Goal: Transaction & Acquisition: Book appointment/travel/reservation

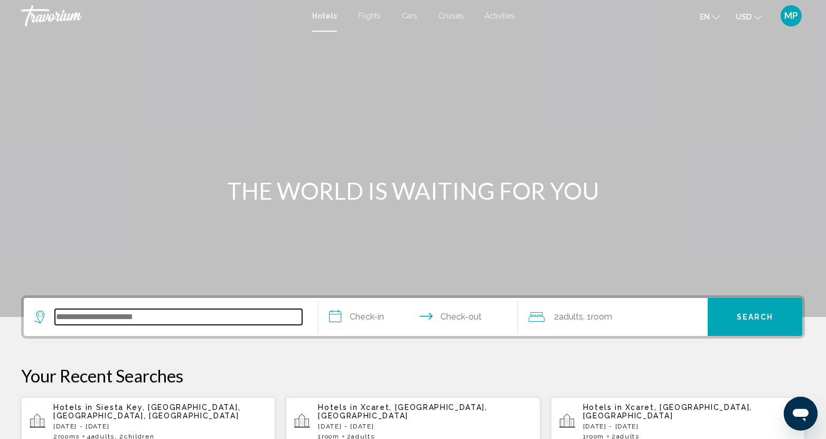
click at [189, 310] on input "Search widget" at bounding box center [178, 317] width 247 height 16
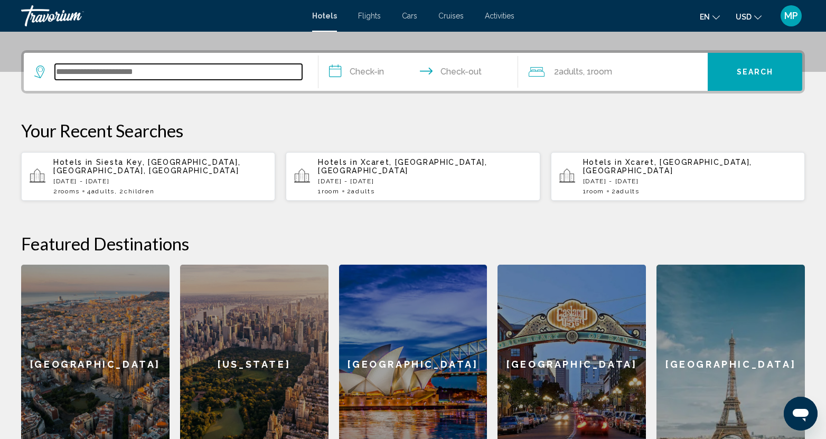
scroll to position [261, 0]
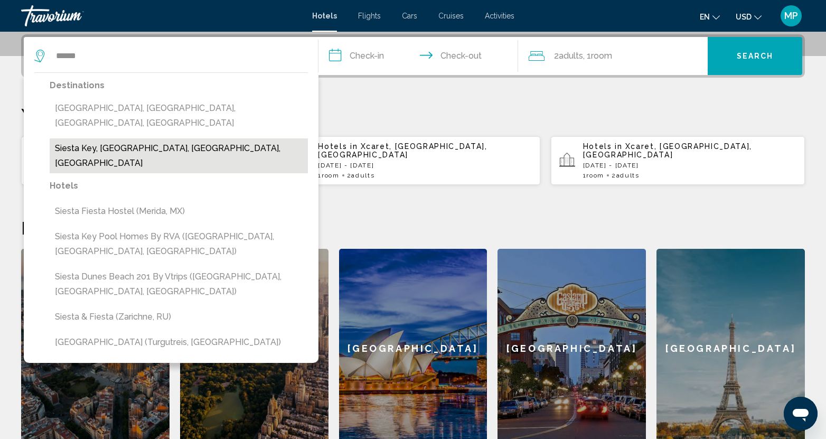
click at [170, 138] on button "Siesta Key, [GEOGRAPHIC_DATA], [GEOGRAPHIC_DATA], [GEOGRAPHIC_DATA]" at bounding box center [179, 155] width 258 height 35
type input "**********"
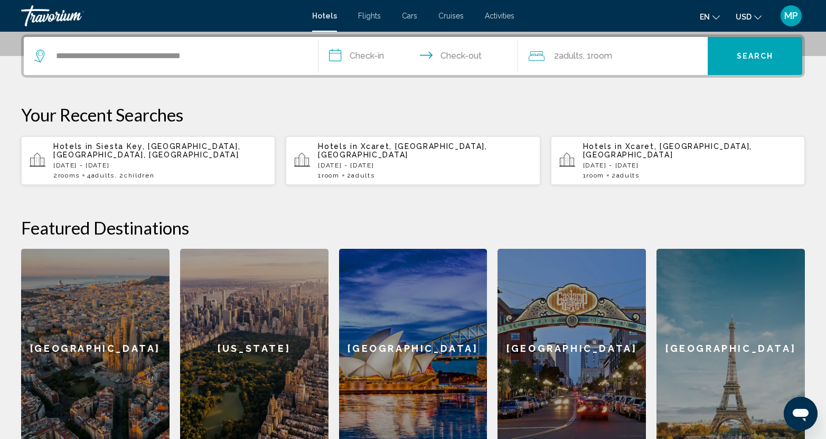
click at [370, 56] on input "**********" at bounding box center [421, 57] width 204 height 41
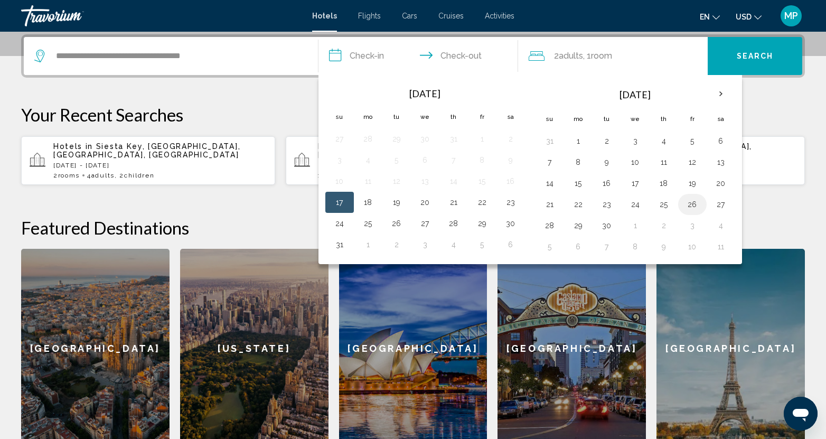
click at [692, 208] on button "26" at bounding box center [692, 204] width 17 height 15
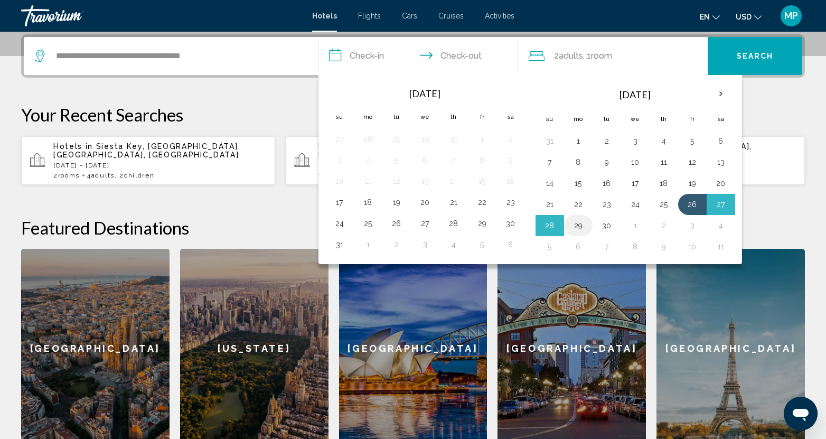
click at [579, 226] on button "29" at bounding box center [578, 225] width 17 height 15
type input "**********"
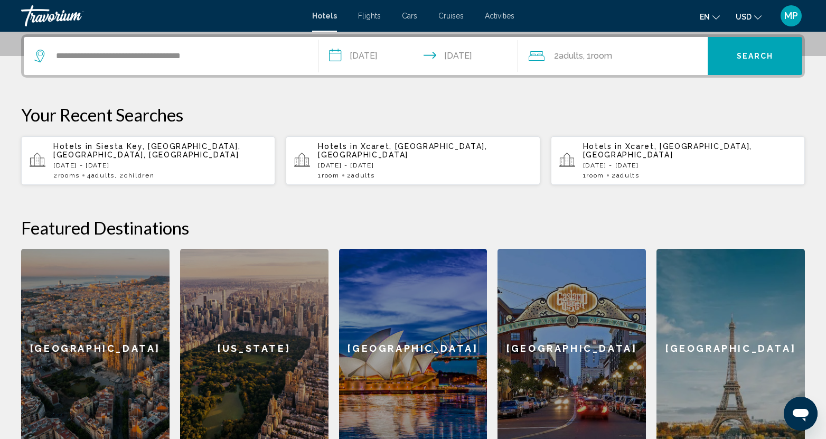
click at [574, 61] on span "2 Adult Adults" at bounding box center [568, 56] width 29 height 15
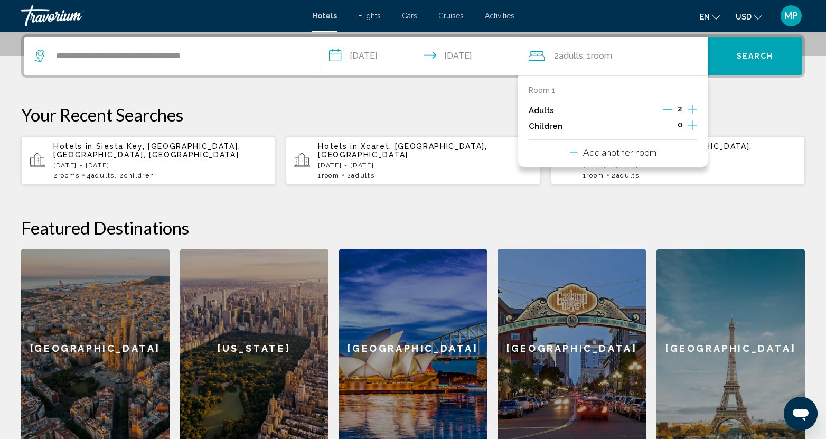
click at [693, 127] on icon "Increment children" at bounding box center [693, 125] width 10 height 13
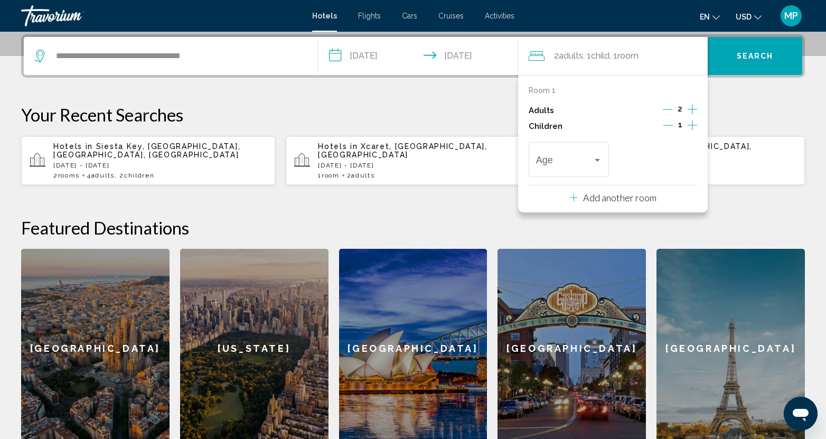
click at [693, 127] on icon "Increment children" at bounding box center [693, 125] width 10 height 13
click at [600, 167] on div "Travelers: 2 adults, 2 children" at bounding box center [569, 162] width 66 height 11
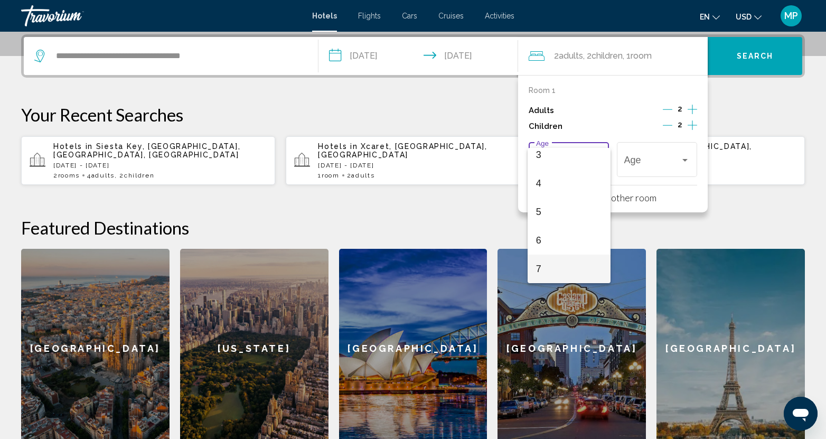
scroll to position [106, 0]
click at [543, 201] on span "5" at bounding box center [569, 199] width 66 height 29
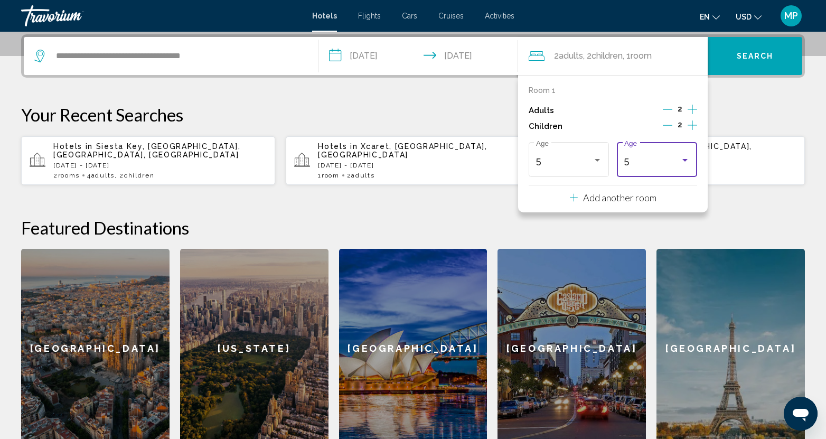
click at [690, 164] on div "Travelers: 2 adults, 2 children" at bounding box center [686, 160] width 10 height 8
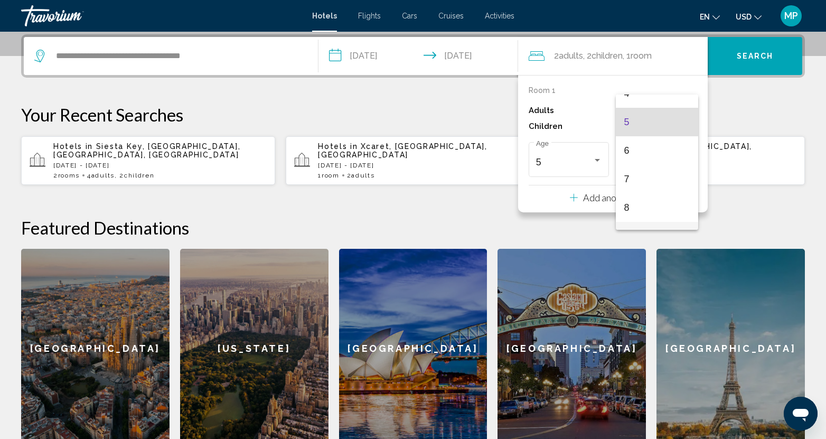
scroll to position [195, 0]
click at [640, 202] on span "10" at bounding box center [658, 199] width 66 height 29
click at [609, 197] on p "Add another room" at bounding box center [619, 198] width 73 height 12
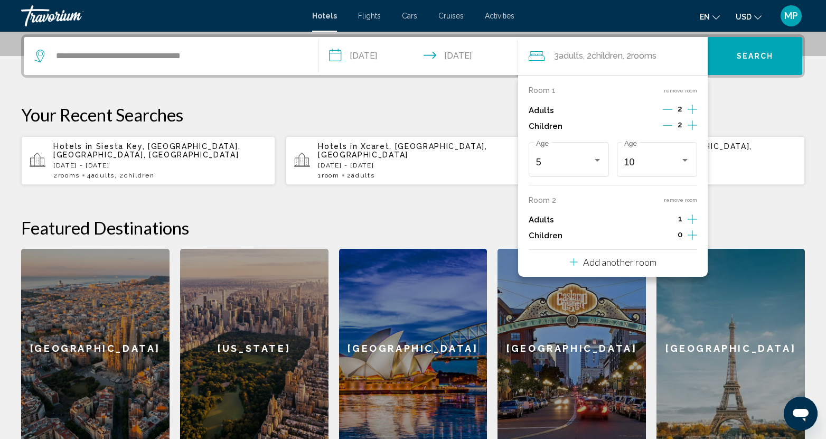
click at [690, 220] on icon "Increment adults" at bounding box center [693, 219] width 10 height 13
click at [746, 122] on p "Your Recent Searches" at bounding box center [413, 114] width 784 height 21
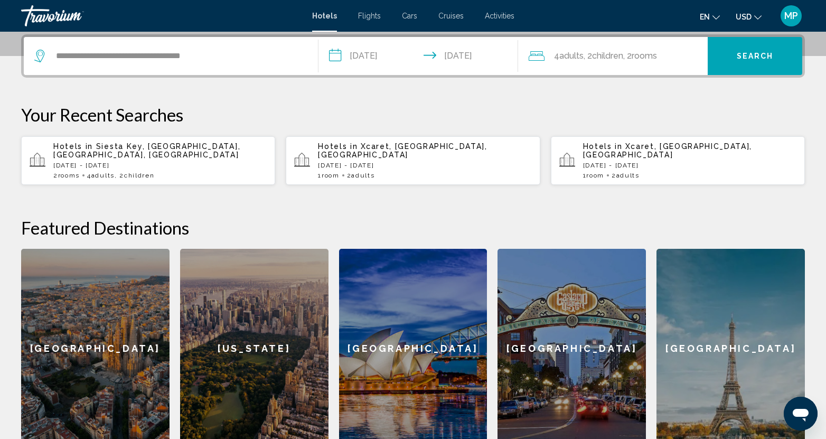
click at [748, 61] on button "Search" at bounding box center [755, 56] width 95 height 38
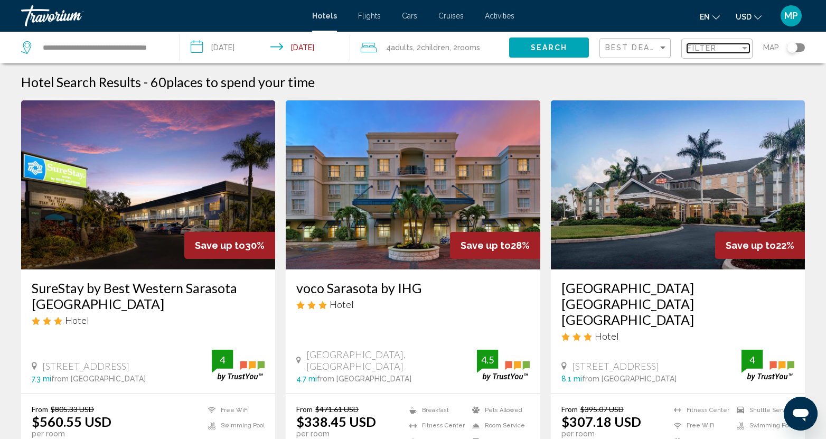
click at [740, 48] on div "Filter" at bounding box center [745, 48] width 10 height 8
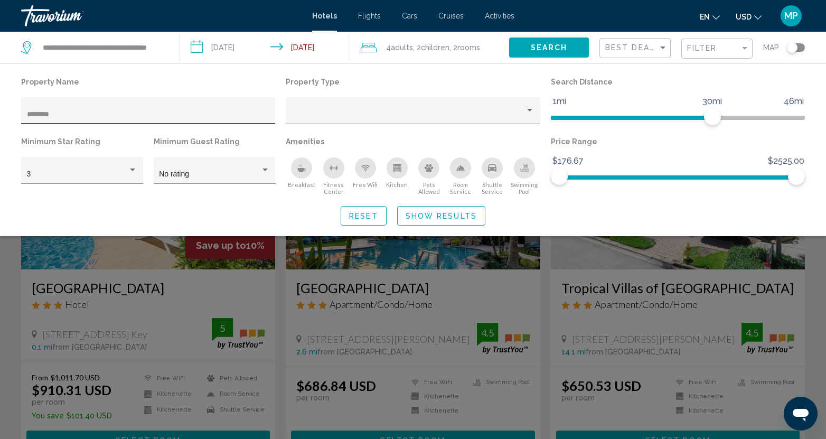
type input "********"
click at [430, 300] on div "Search widget" at bounding box center [413, 299] width 826 height 281
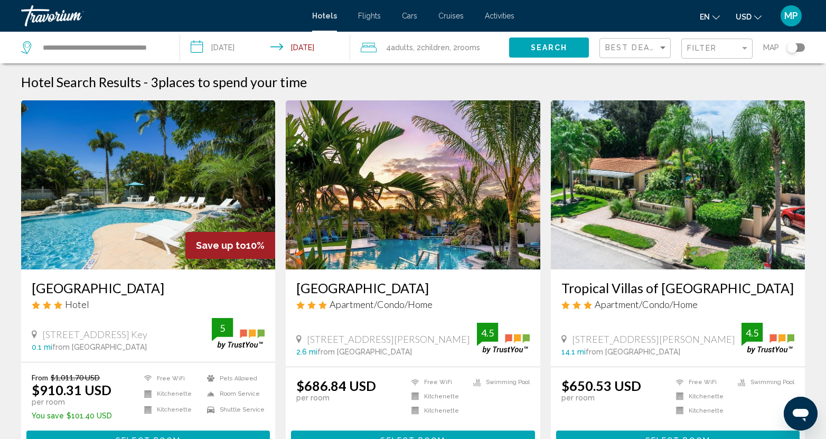
click at [422, 299] on span "Apartment/Condo/Home" at bounding box center [381, 305] width 103 height 12
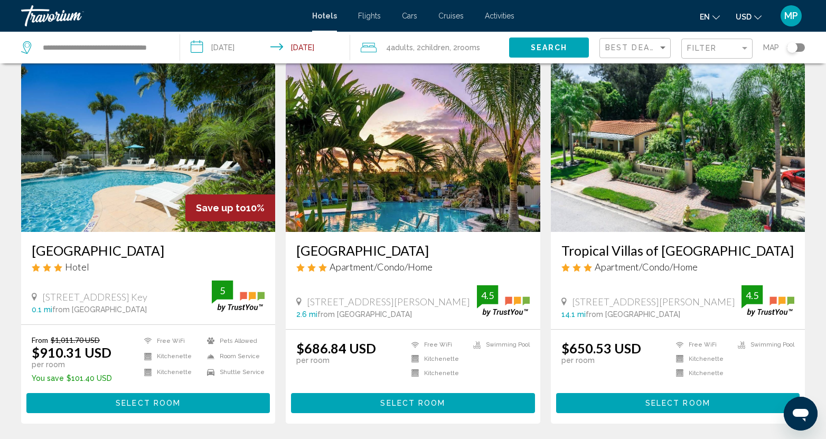
scroll to position [106, 0]
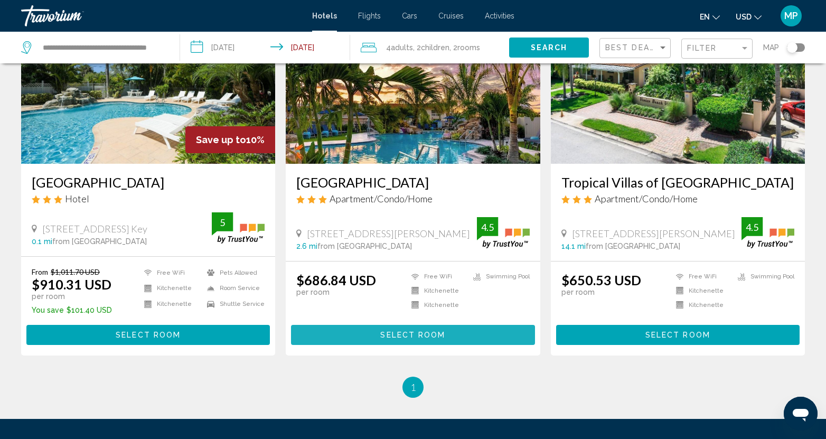
click at [395, 332] on span "Select Room" at bounding box center [412, 335] width 65 height 8
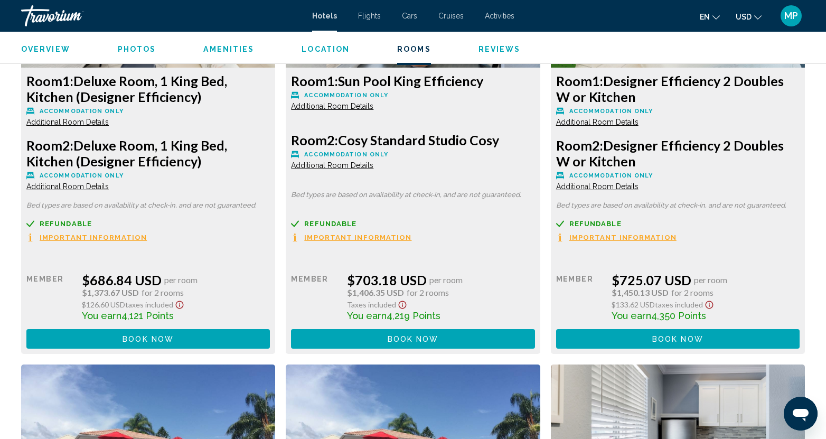
scroll to position [1587, 0]
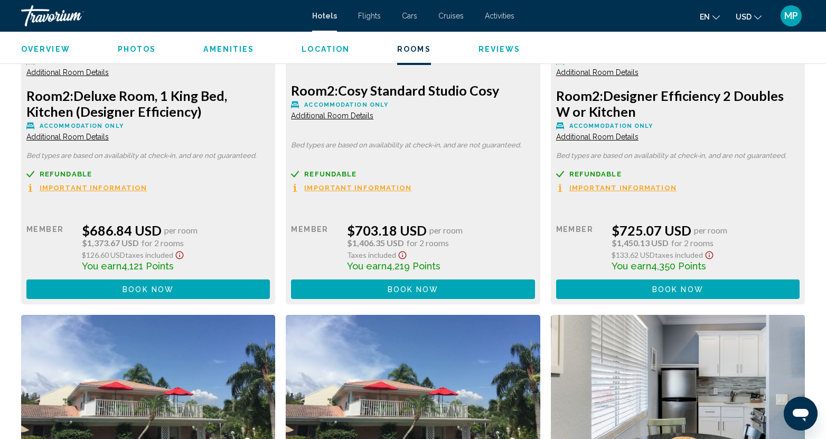
click at [141, 286] on span "Book now" at bounding box center [148, 289] width 51 height 8
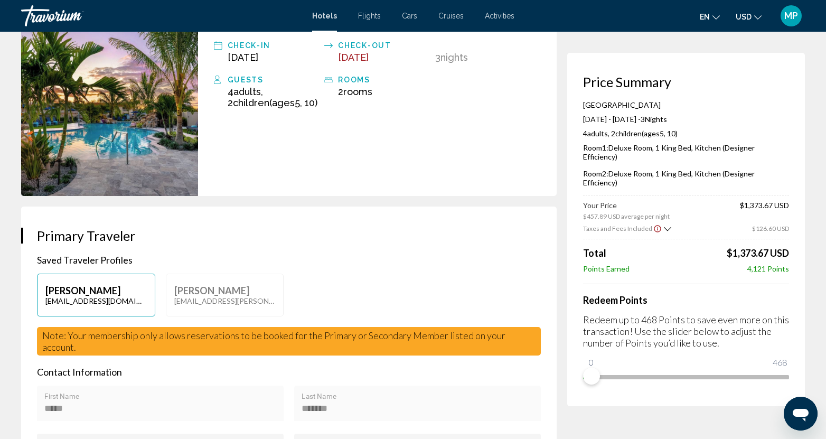
scroll to position [106, 0]
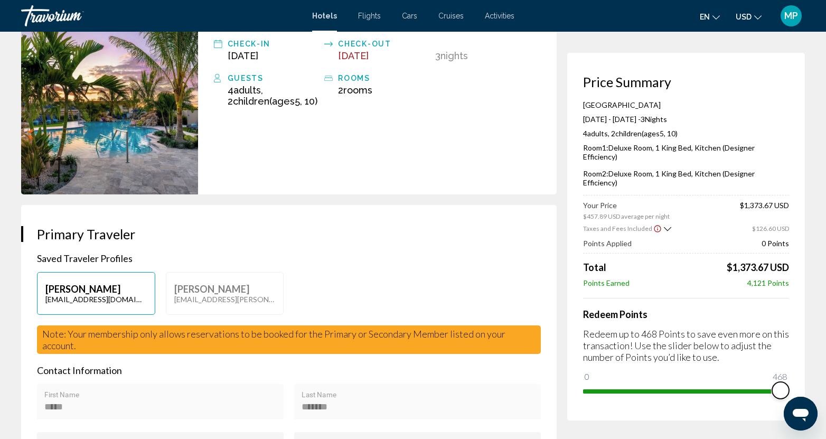
drag, startPoint x: 592, startPoint y: 359, endPoint x: 811, endPoint y: 366, distance: 219.4
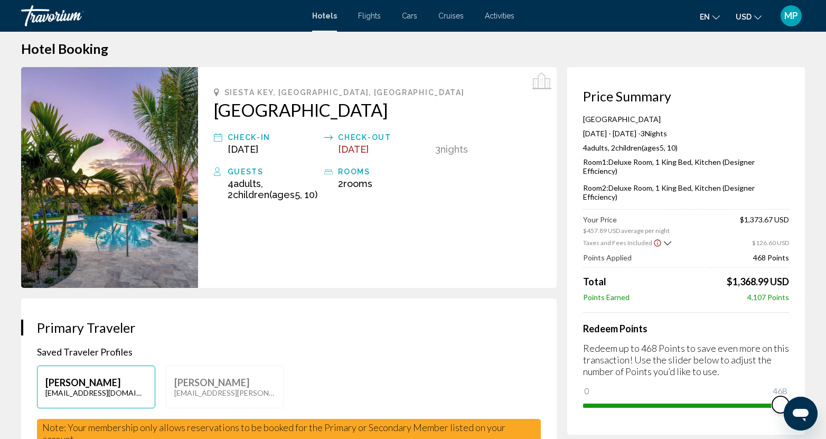
scroll to position [0, 0]
